Goal: Task Accomplishment & Management: Use online tool/utility

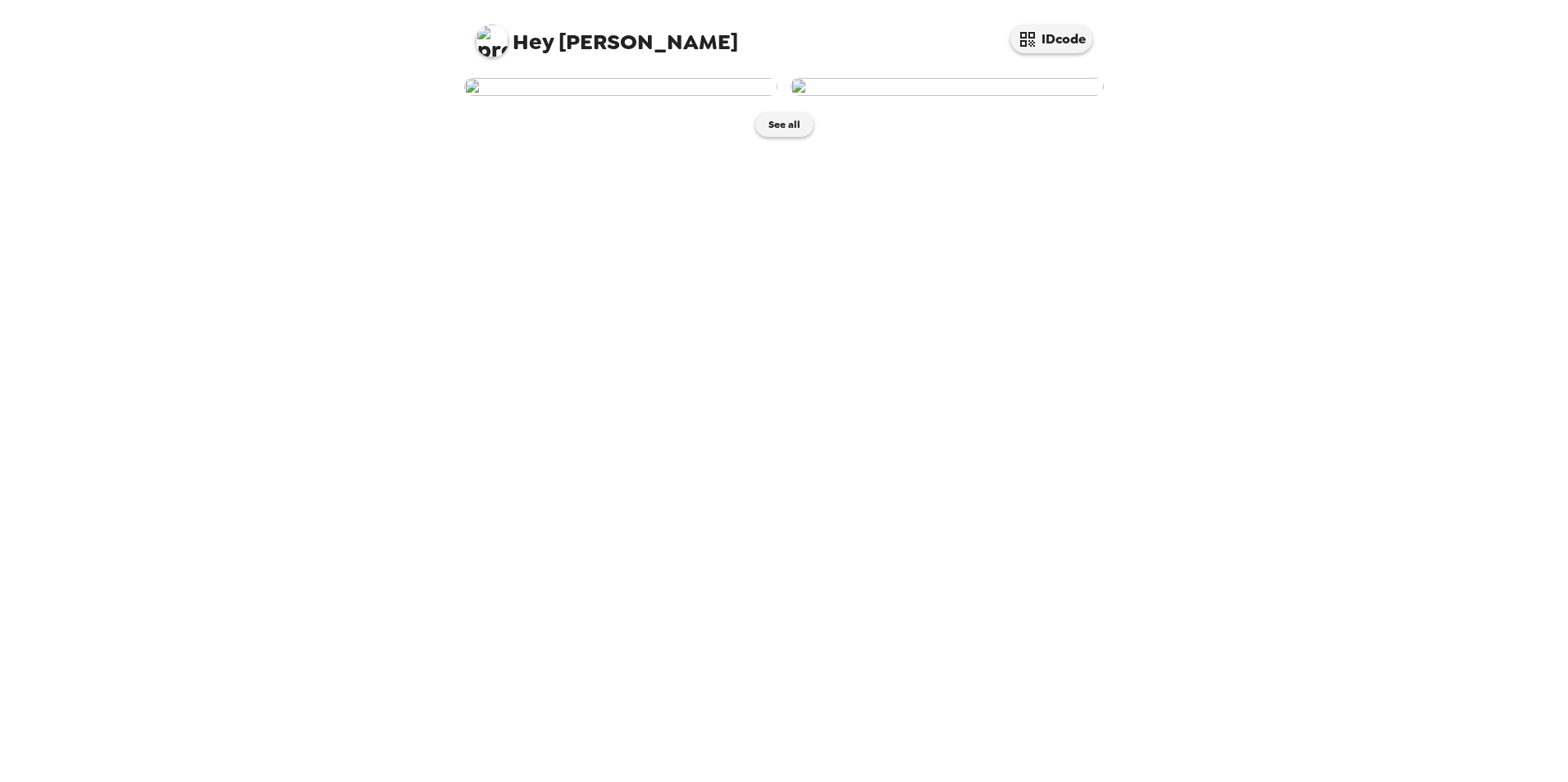
click at [641, 96] on img at bounding box center [621, 86] width 314 height 18
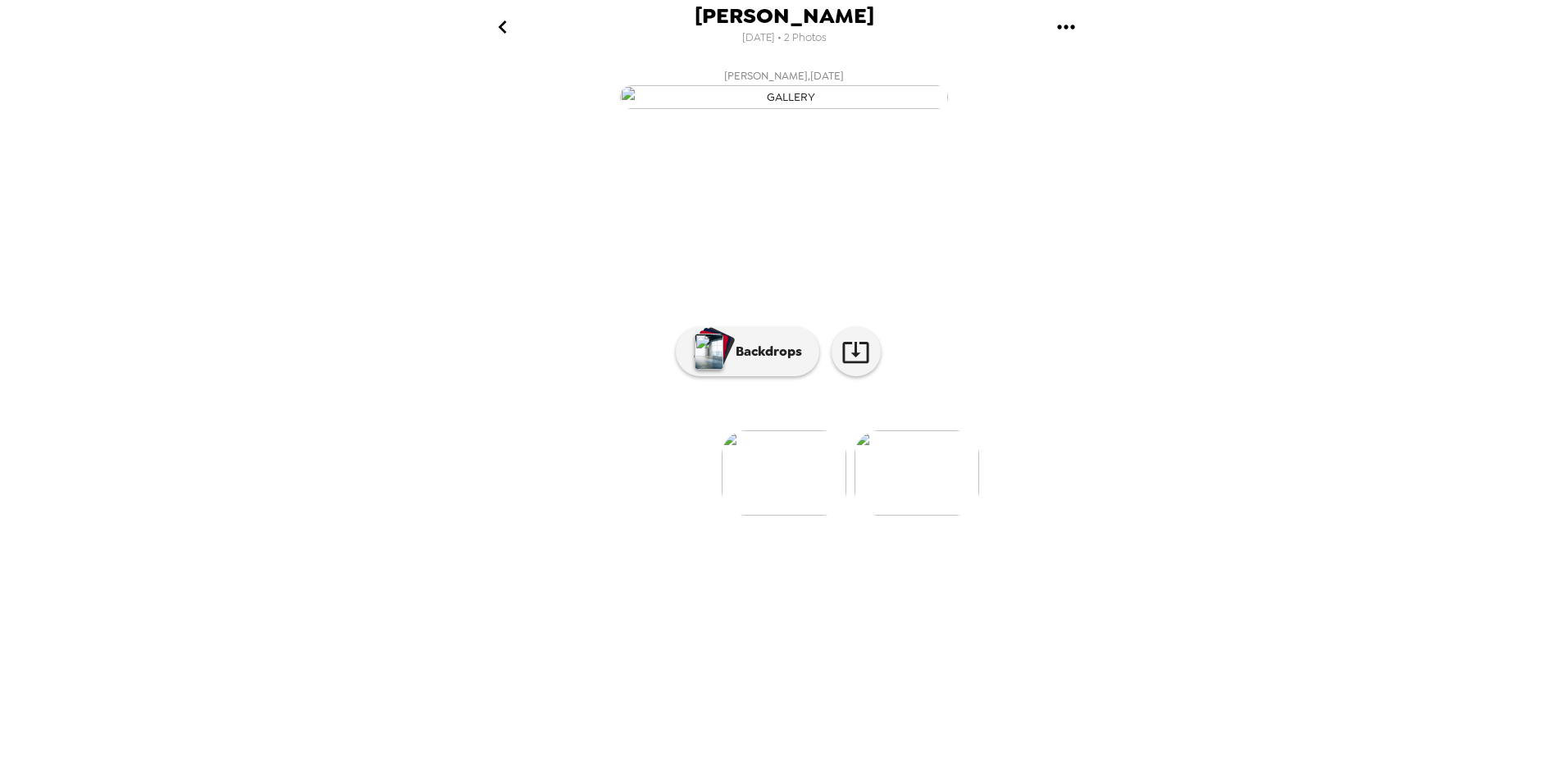
click at [910, 516] on img at bounding box center [917, 473] width 125 height 86
click at [666, 516] on img at bounding box center [653, 473] width 125 height 86
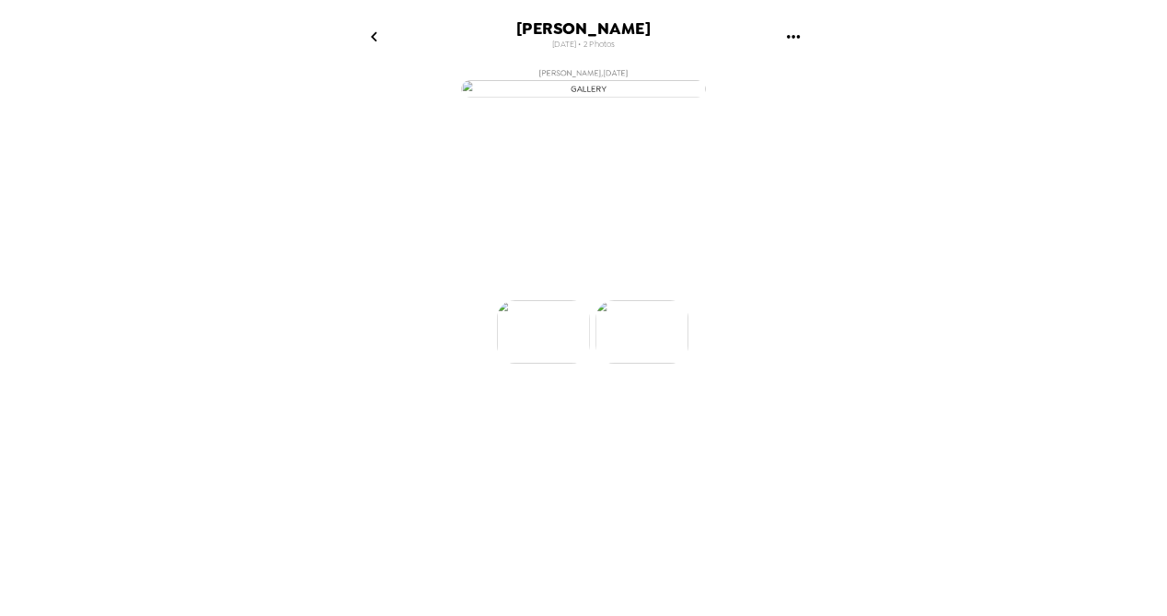
scroll to position [0, 0]
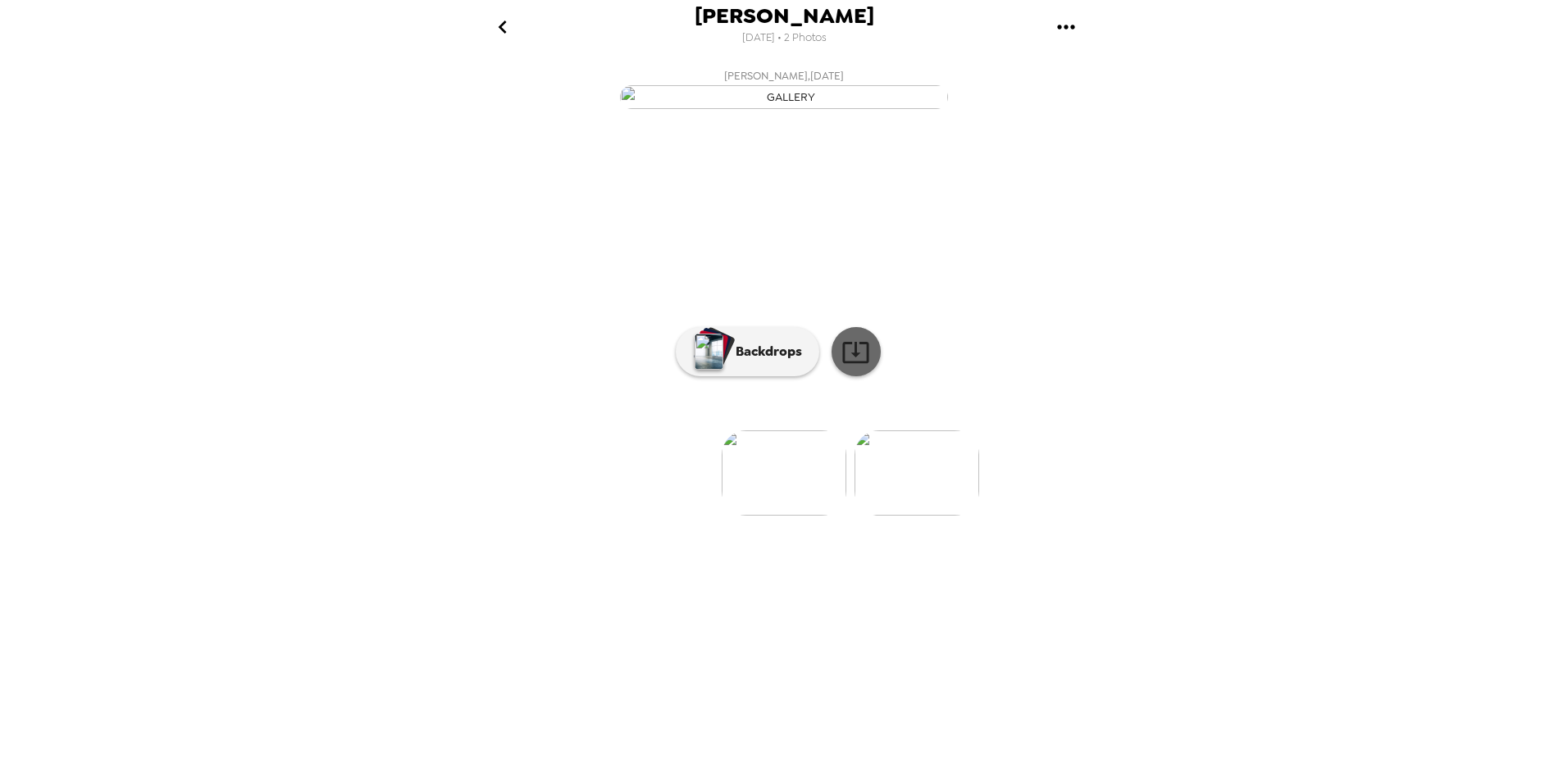
click at [846, 366] on icon at bounding box center [855, 352] width 29 height 29
click at [767, 362] on p "Backdrops" at bounding box center [764, 352] width 75 height 20
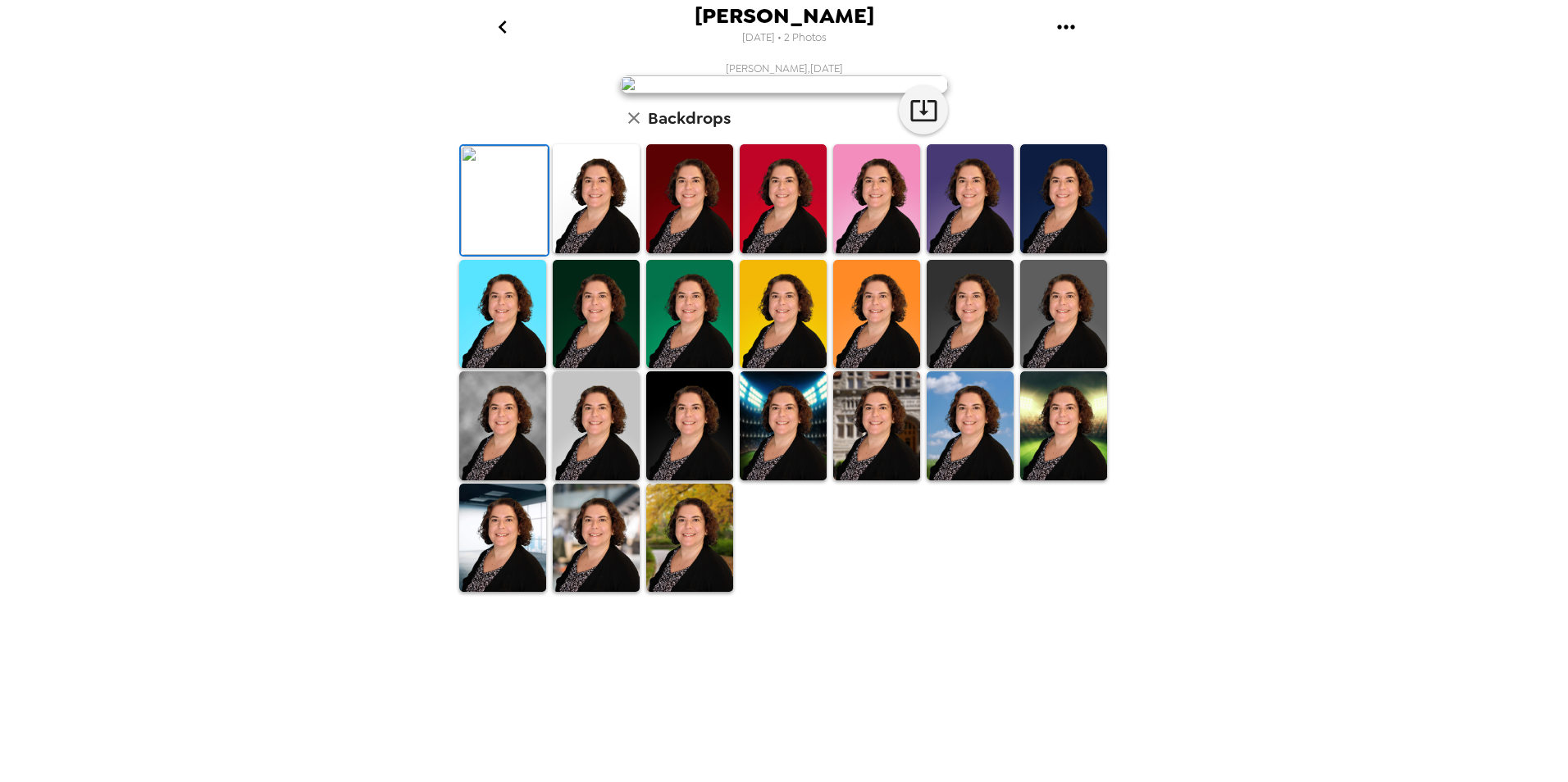
click at [949, 253] on img at bounding box center [970, 199] width 87 height 109
